Goal: Task Accomplishment & Management: Complete application form

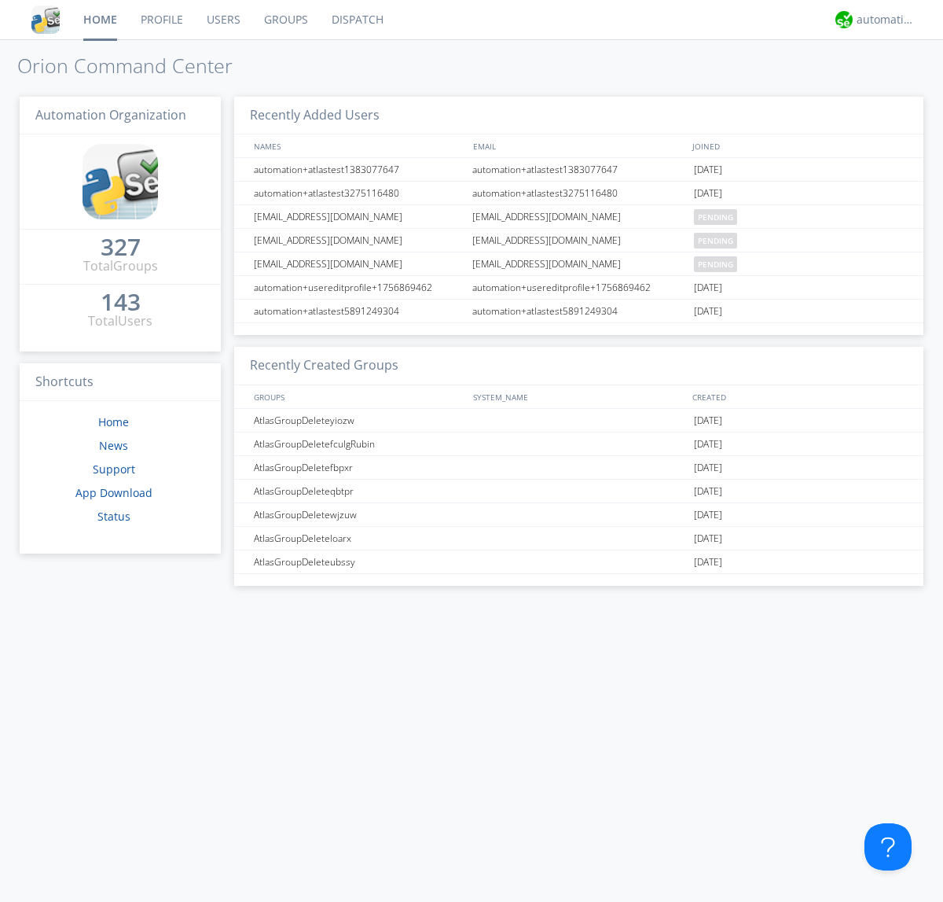
click at [223, 20] on link "Users" at bounding box center [223, 19] width 57 height 39
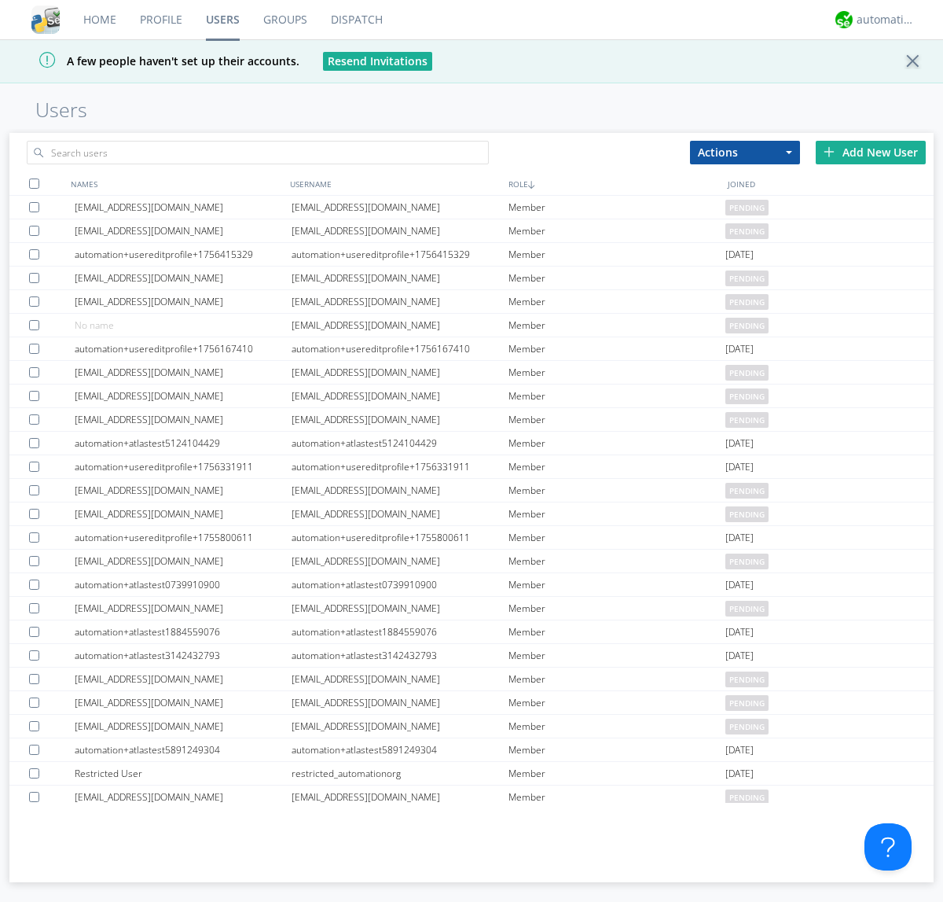
click at [871, 152] on div "Add New User" at bounding box center [871, 153] width 110 height 24
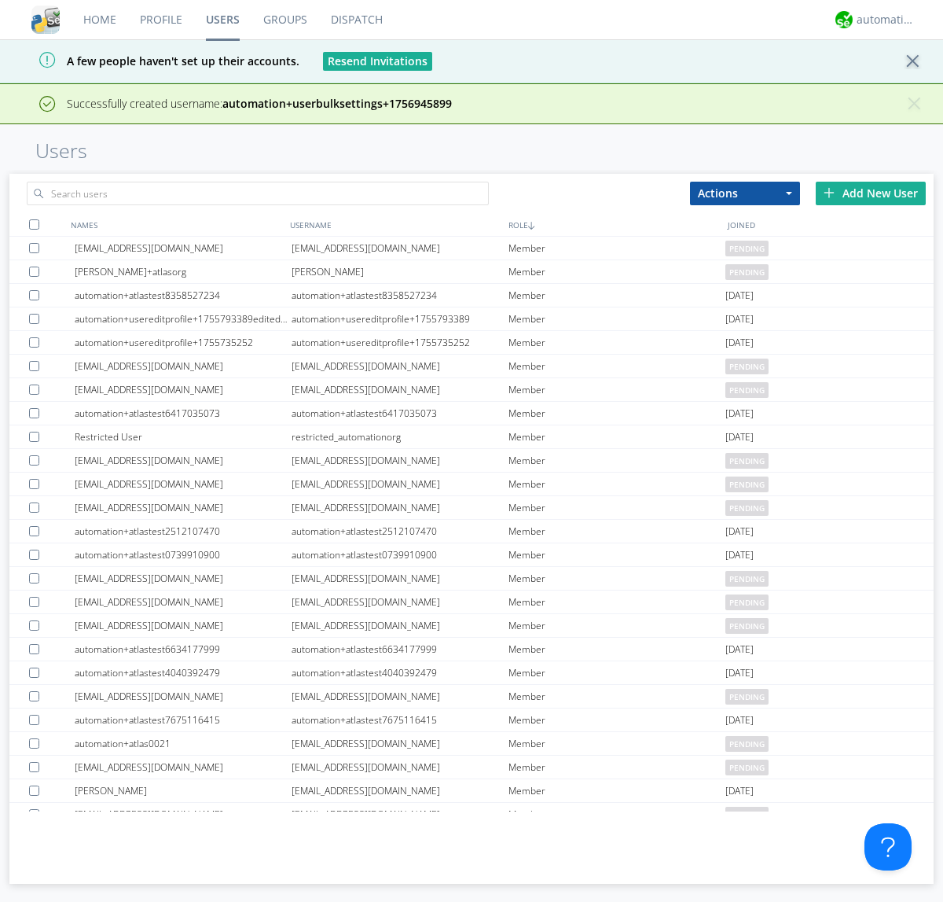
click at [871, 193] on div "Add New User" at bounding box center [871, 194] width 110 height 24
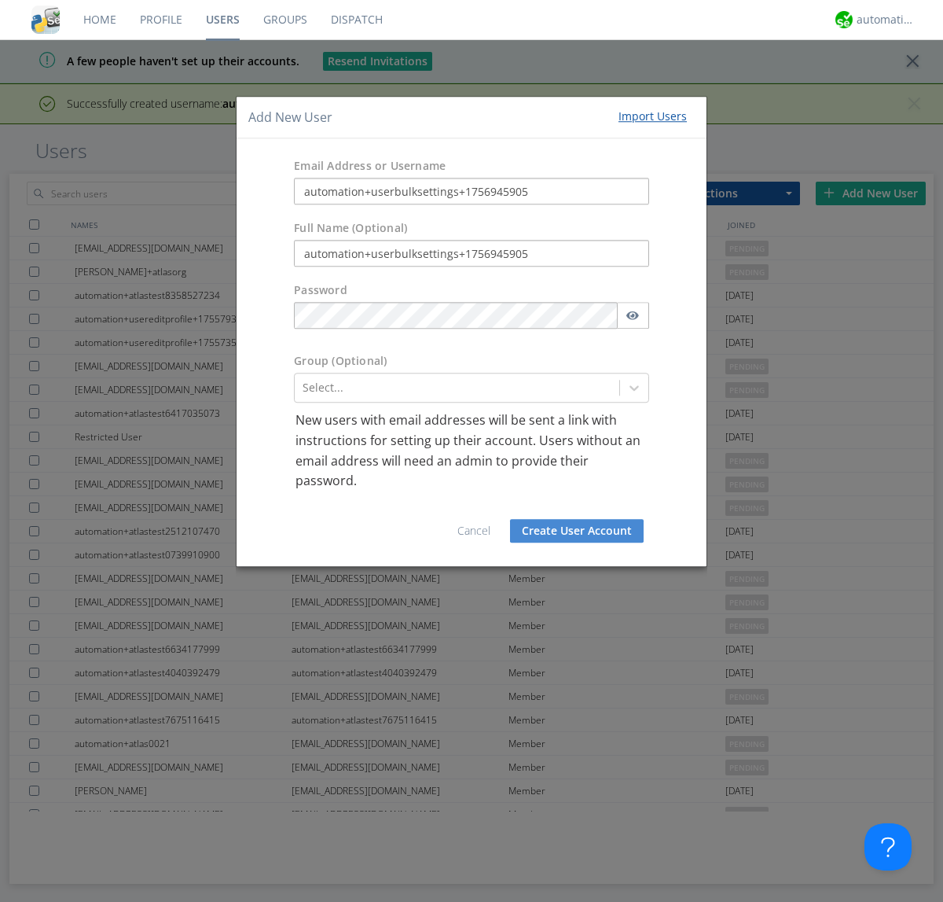
click at [577, 530] on button "Create User Account" at bounding box center [577, 531] width 134 height 24
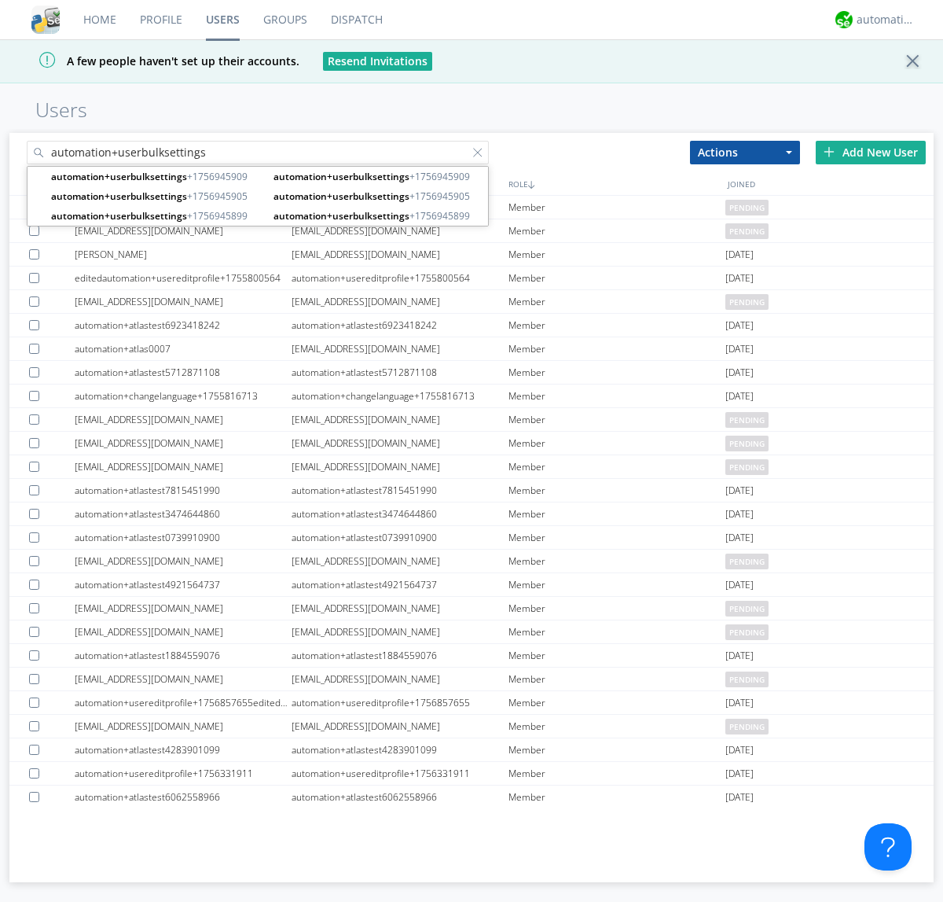
type input "automation+userbulksettings"
